Goal: Task Accomplishment & Management: Complete application form

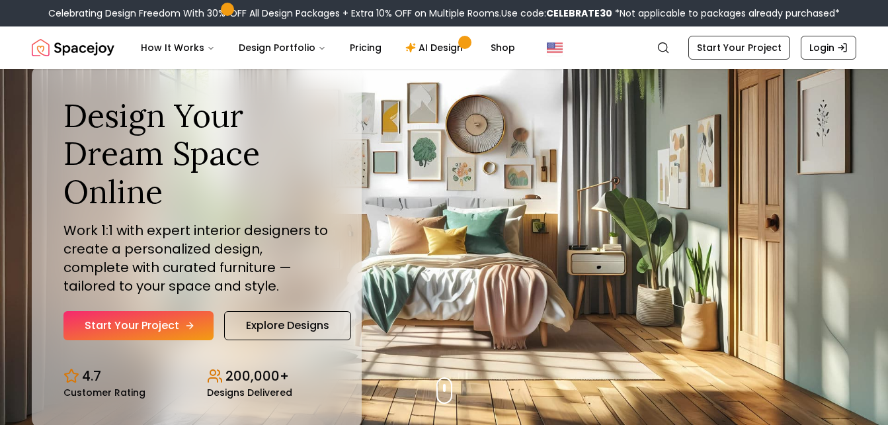
click at [141, 323] on link "Start Your Project" at bounding box center [138, 325] width 150 height 29
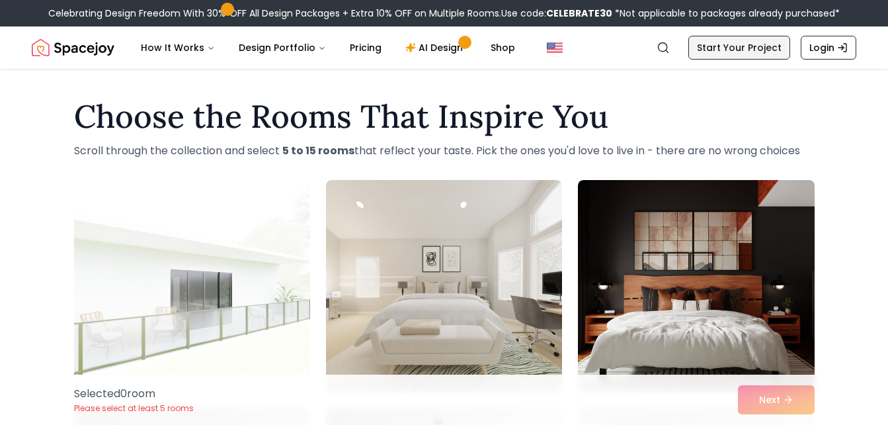
click at [729, 46] on link "Start Your Project" at bounding box center [739, 48] width 102 height 24
